Goal: Transaction & Acquisition: Purchase product/service

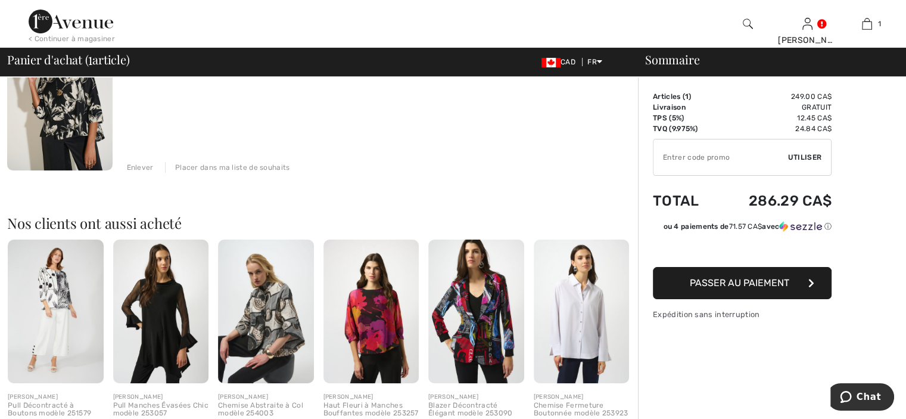
scroll to position [169, 0]
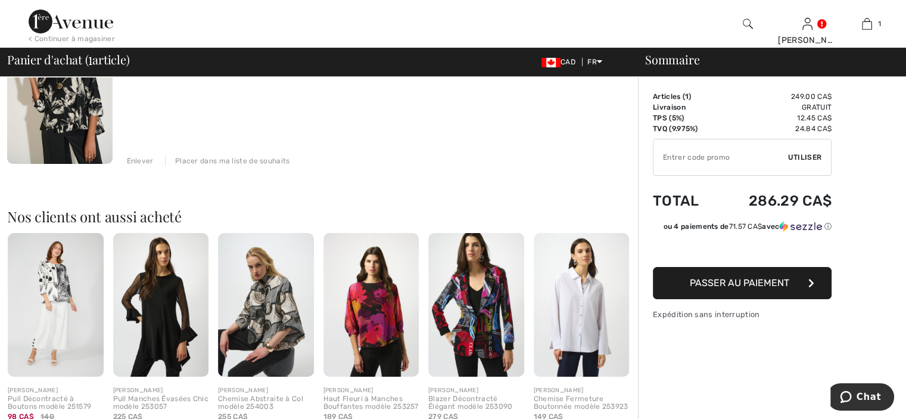
click at [749, 281] on span "Passer au paiement" at bounding box center [739, 282] width 99 height 11
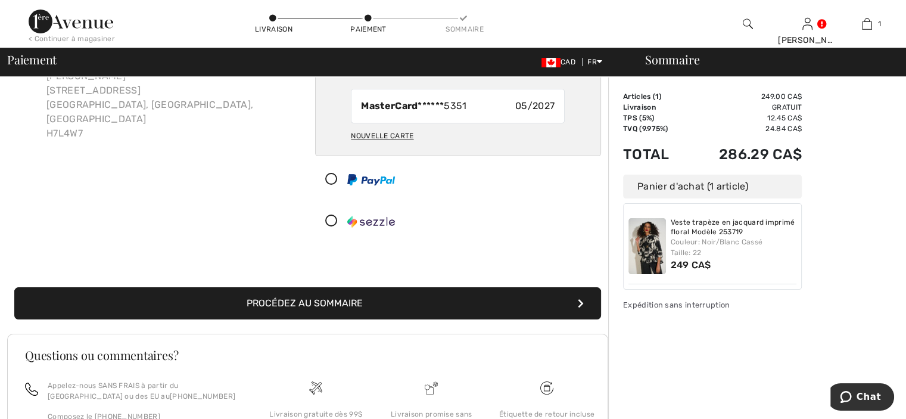
scroll to position [105, 0]
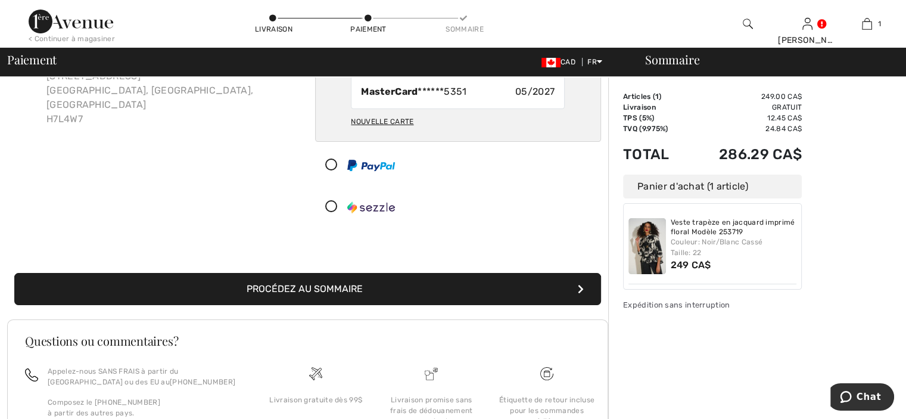
click at [438, 283] on button "Procédez au sommaire" at bounding box center [307, 289] width 587 height 32
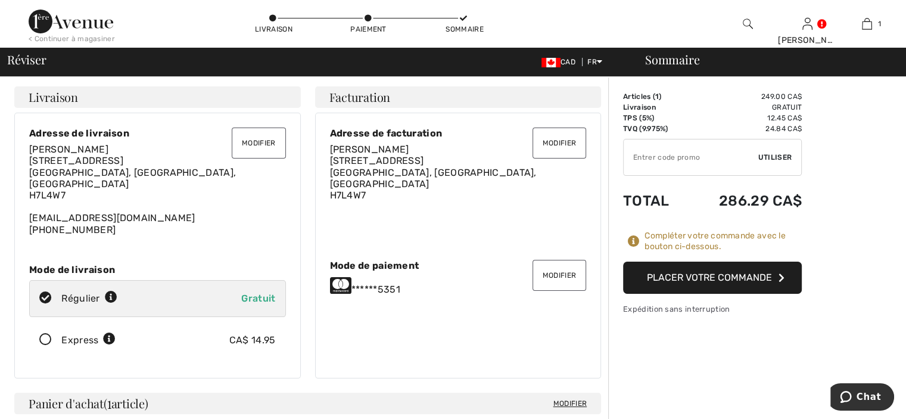
click at [724, 270] on button "Placer votre commande" at bounding box center [712, 277] width 179 height 32
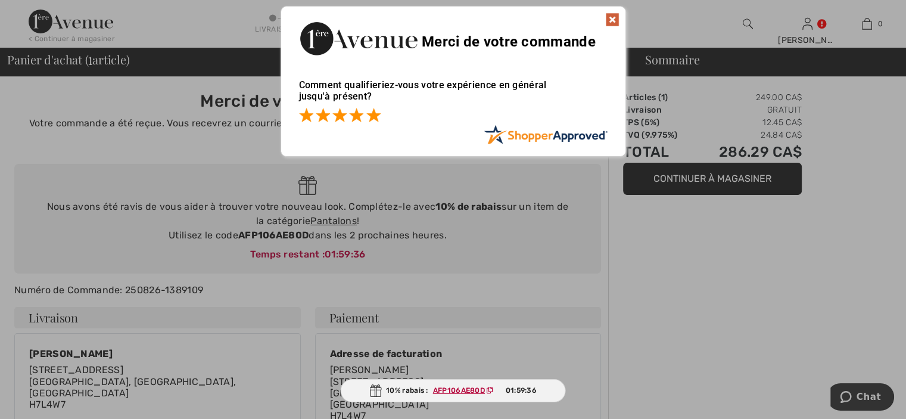
click at [378, 116] on span at bounding box center [373, 115] width 14 height 14
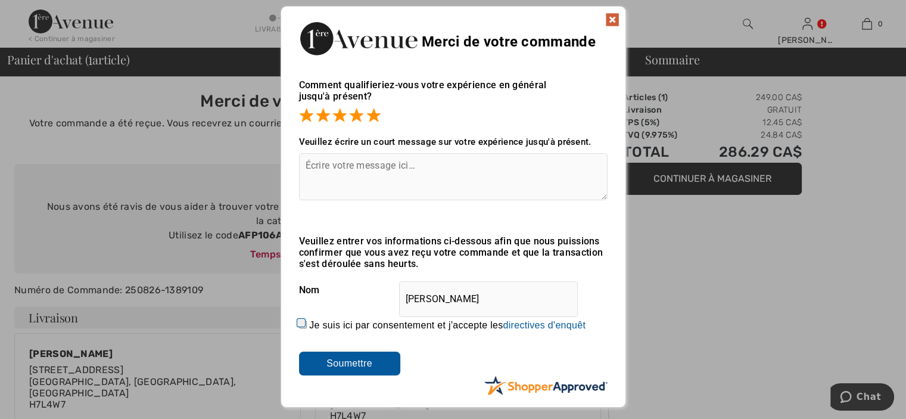
click at [610, 18] on img at bounding box center [612, 20] width 14 height 14
